Goal: Transaction & Acquisition: Download file/media

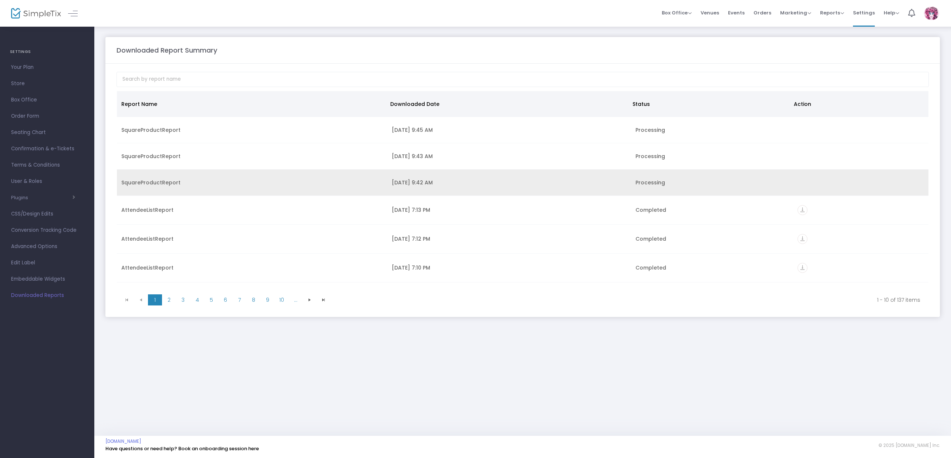
click at [450, 184] on div "[DATE] 9:42 AM" at bounding box center [509, 182] width 235 height 7
click at [802, 190] on icon "vertical_align_bottom" at bounding box center [803, 189] width 10 height 10
